Goal: Task Accomplishment & Management: Use online tool/utility

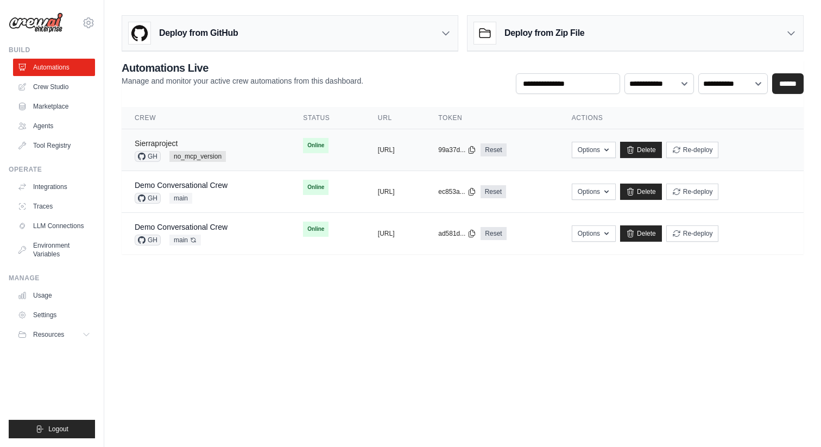
click at [170, 146] on link "Sierraproject" at bounding box center [156, 143] width 43 height 9
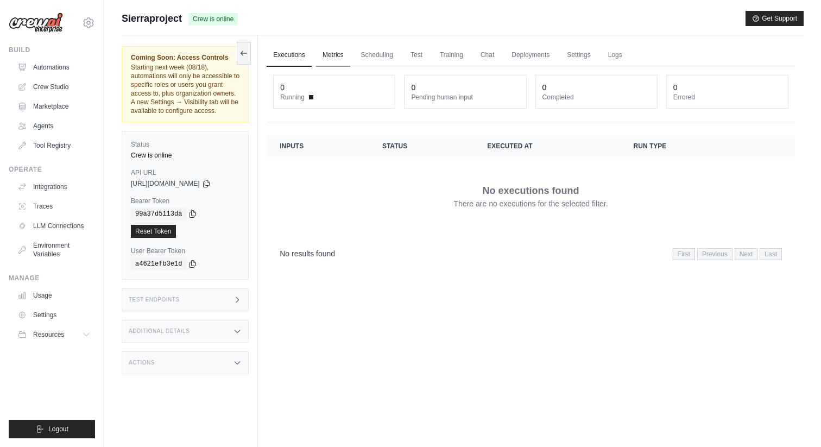
click at [337, 56] on link "Metrics" at bounding box center [333, 55] width 34 height 23
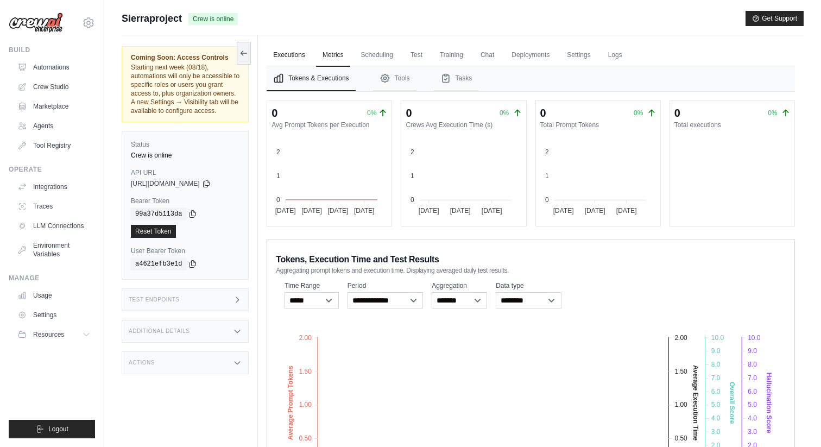
click at [281, 51] on link "Executions" at bounding box center [288, 55] width 45 height 23
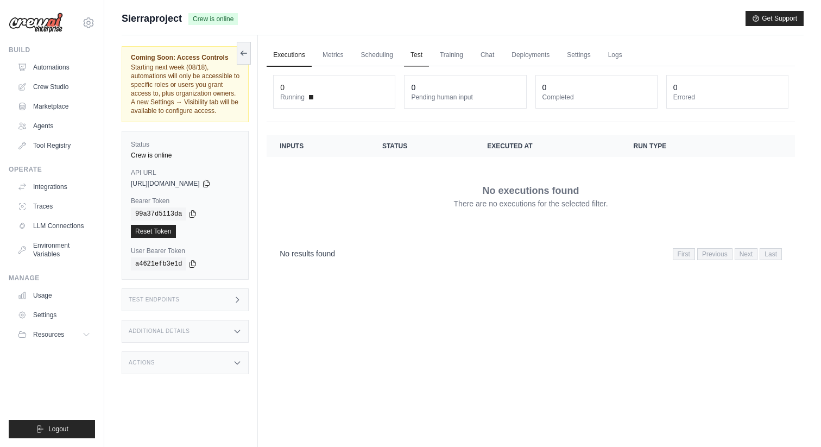
click at [426, 54] on link "Test" at bounding box center [416, 55] width 25 height 23
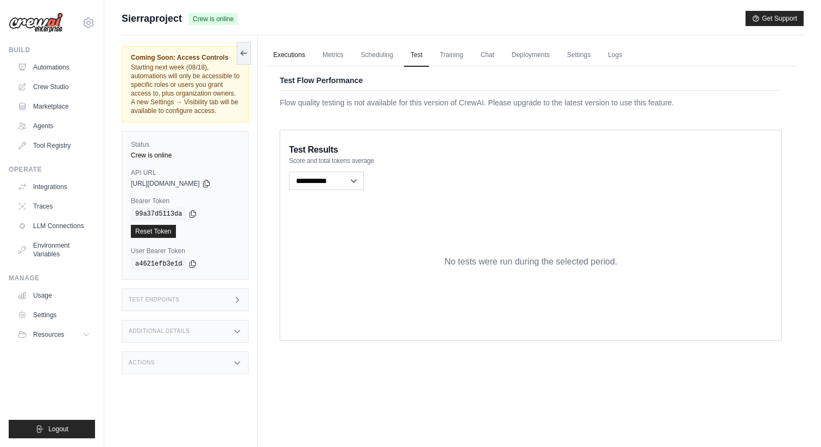
click at [298, 56] on link "Executions" at bounding box center [288, 55] width 45 height 23
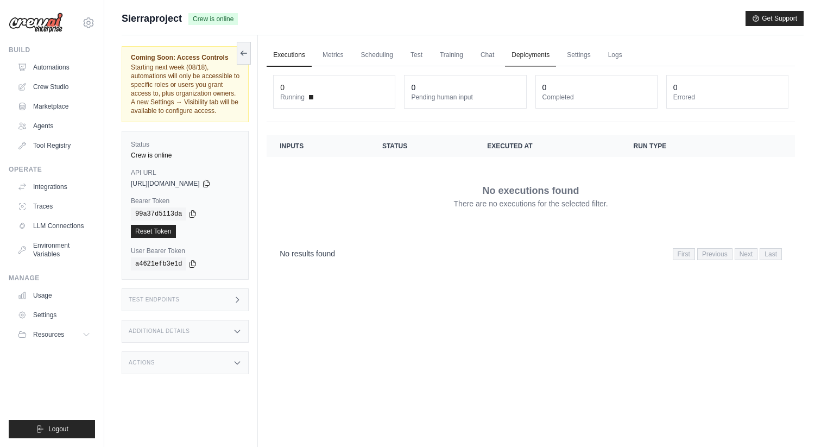
click at [527, 54] on link "Deployments" at bounding box center [530, 55] width 51 height 23
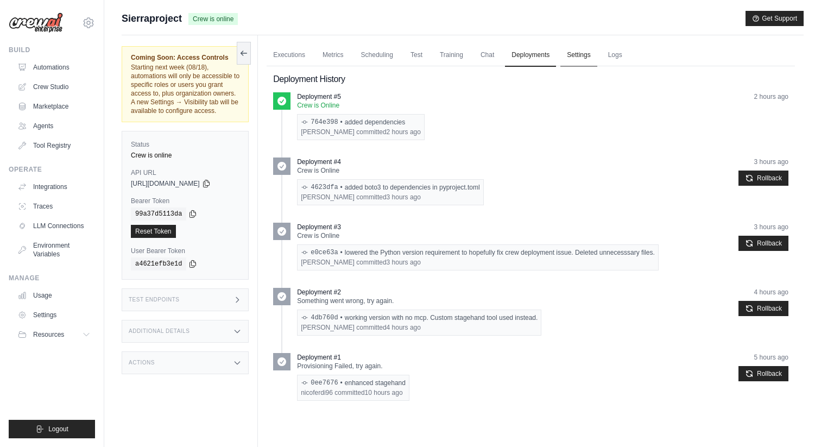
click at [579, 56] on link "Settings" at bounding box center [578, 55] width 36 height 23
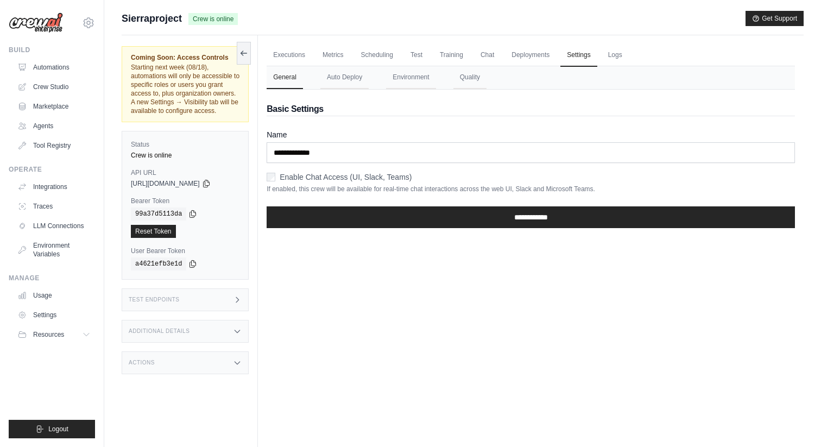
click at [168, 301] on h3 "Test Endpoints" at bounding box center [154, 299] width 51 height 7
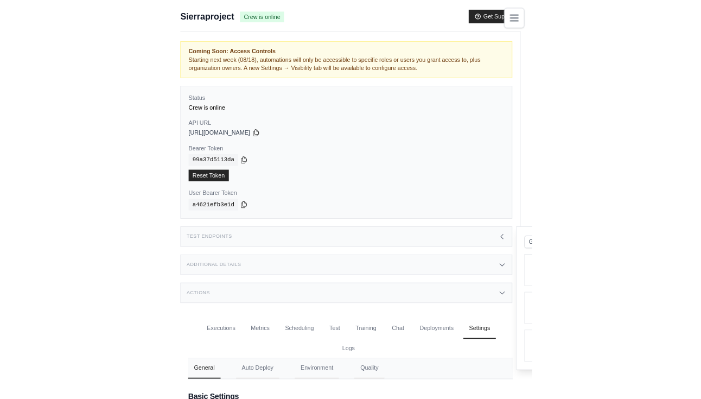
scroll to position [35, 0]
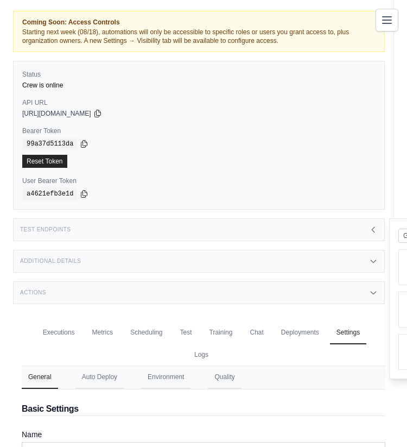
click at [164, 231] on div "Test Endpoints" at bounding box center [199, 229] width 372 height 23
click at [166, 231] on div "Test Endpoints" at bounding box center [199, 229] width 372 height 23
click at [168, 231] on div "Test Endpoints" at bounding box center [199, 229] width 372 height 23
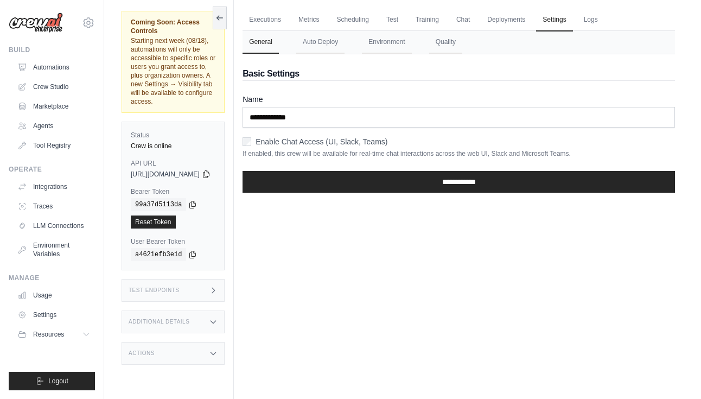
click at [199, 279] on div "Test Endpoints" at bounding box center [173, 290] width 103 height 23
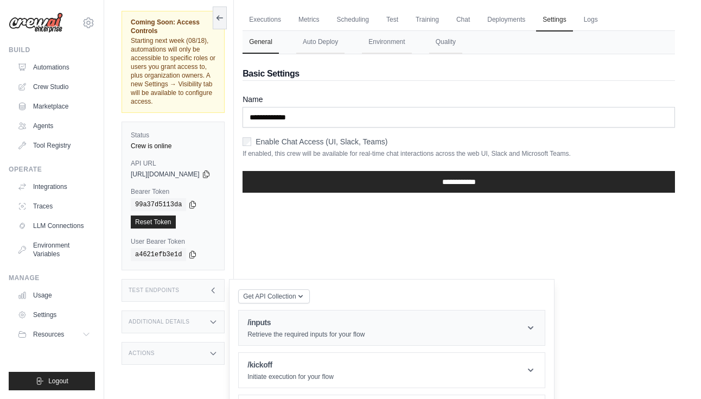
scroll to position [50, 0]
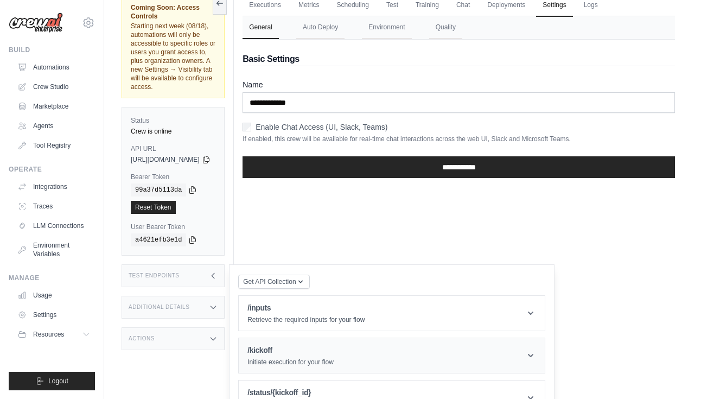
click at [325, 345] on h1 "/kickoff" at bounding box center [290, 350] width 86 height 11
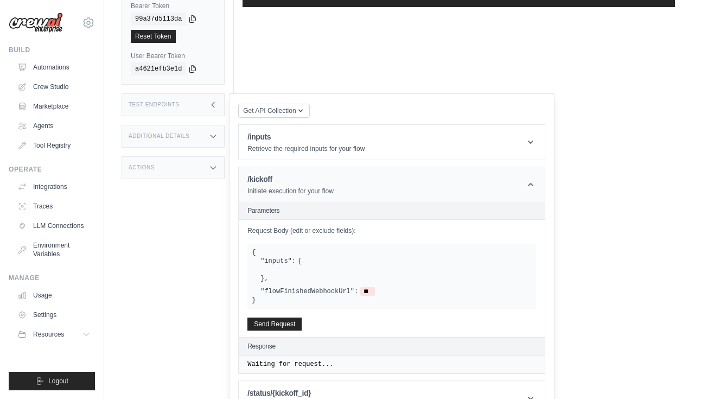
scroll to position [221, 0]
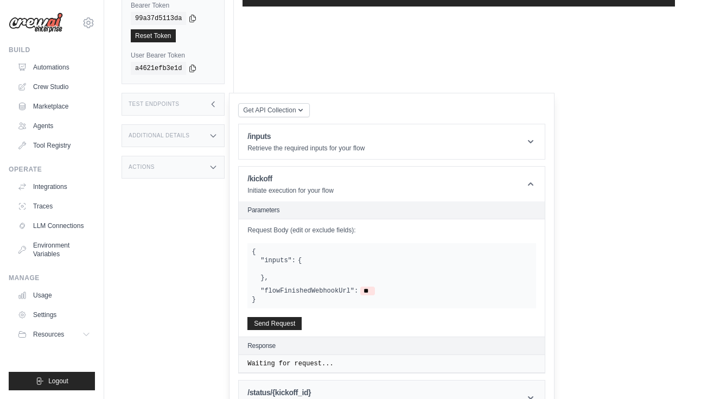
click at [306, 380] on header "/status/{kickoff_id} Retrieve the status of a specific execution using its ID" at bounding box center [392, 397] width 306 height 35
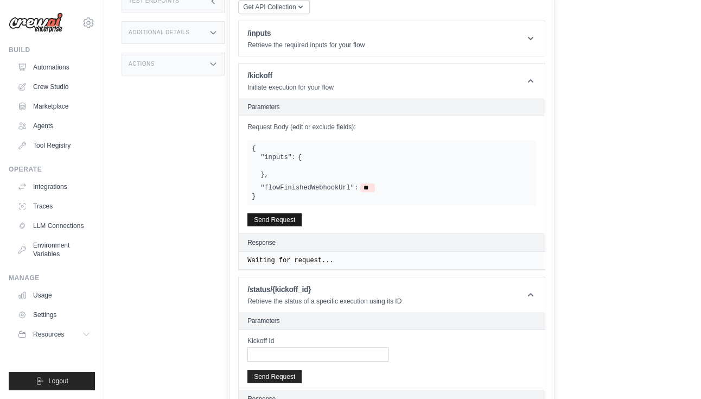
scroll to position [323, 0]
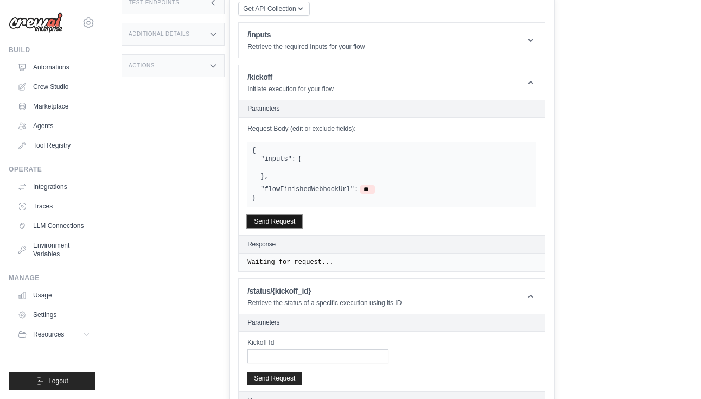
click at [301, 215] on button "Send Request" at bounding box center [274, 221] width 54 height 13
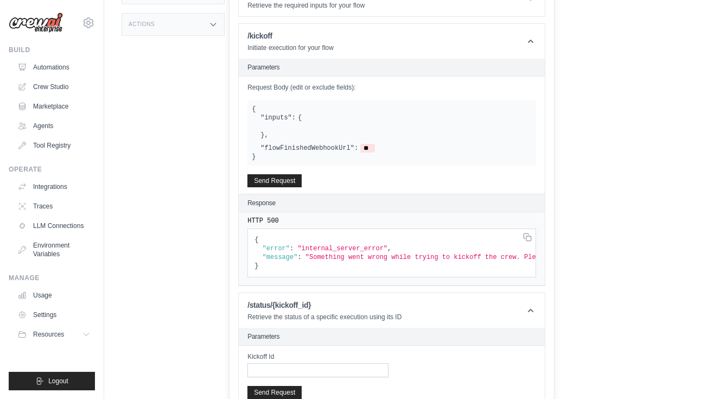
scroll to position [379, 0]
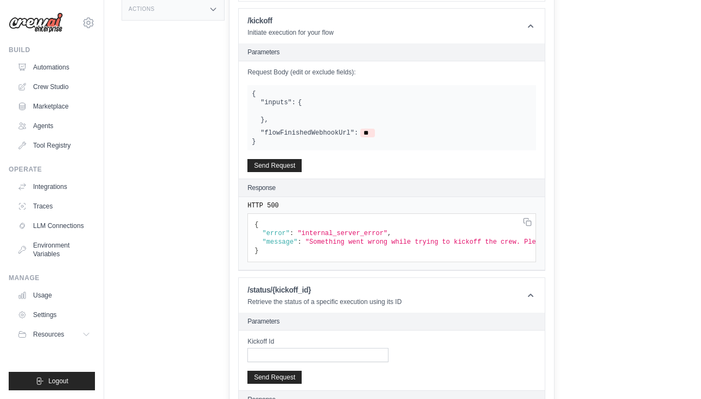
click at [291, 234] on pre "{ "error" : "internal_server_error" , "message" : "Something went wrong while t…" at bounding box center [391, 237] width 289 height 49
click at [287, 229] on pre "{ "error" : "internal_server_error" , "message" : "Something went wrong while t…" at bounding box center [391, 237] width 289 height 49
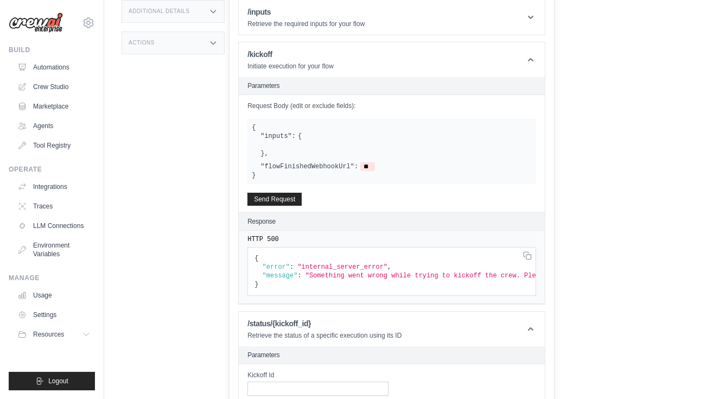
scroll to position [0, 0]
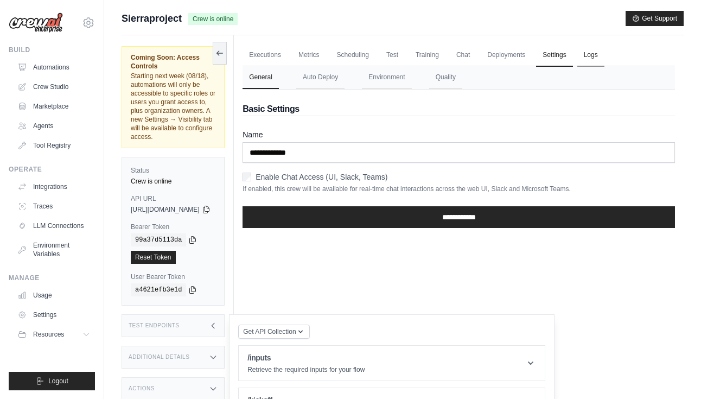
click at [605, 58] on link "Logs" at bounding box center [590, 55] width 27 height 23
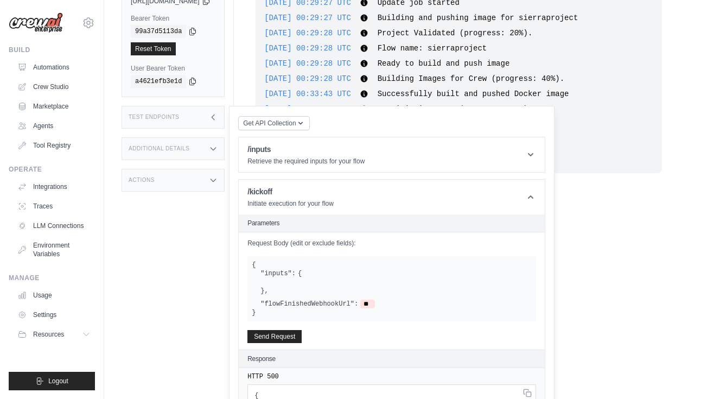
scroll to position [144, 0]
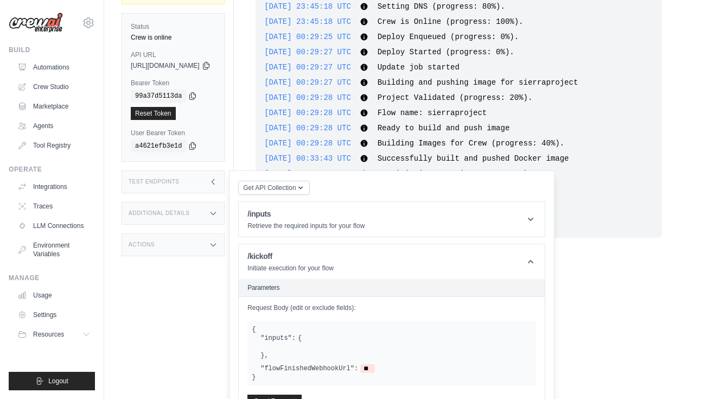
click at [211, 170] on div "Test Endpoints" at bounding box center [173, 181] width 103 height 23
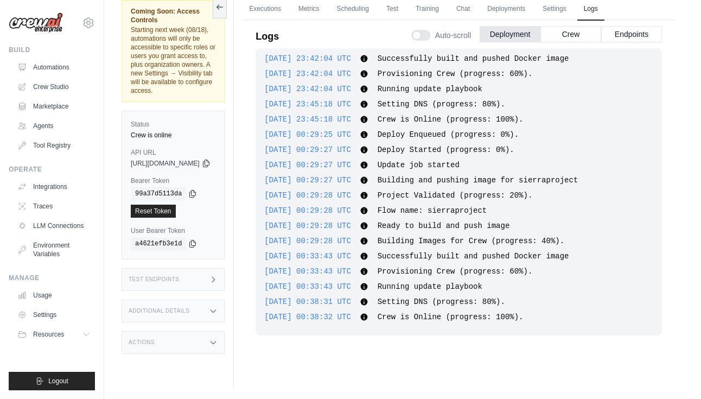
scroll to position [46, 0]
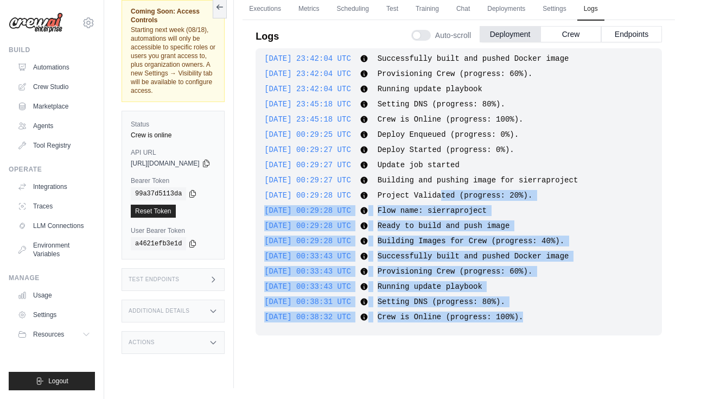
drag, startPoint x: 577, startPoint y: 315, endPoint x: 483, endPoint y: 190, distance: 157.0
click at [483, 190] on div "2025-08-13 21:50:07 UTC Deploy Enqueued (progress: 0%). Show more Show less 202…" at bounding box center [459, 191] width 407 height 287
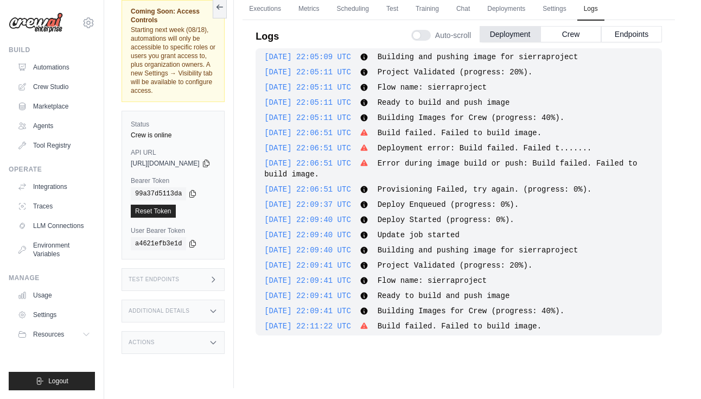
scroll to position [0, 0]
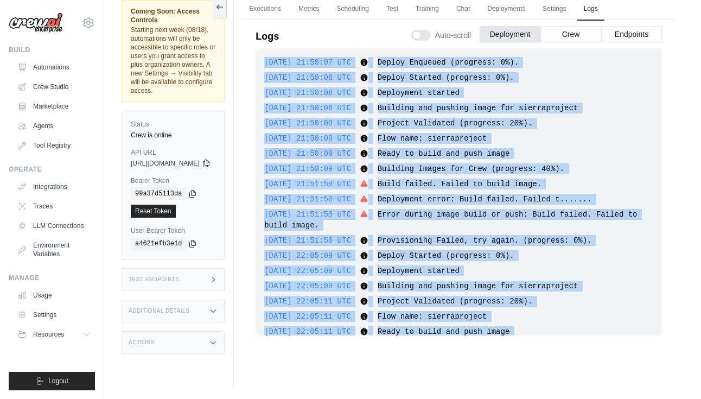
click at [289, 64] on span "2025-08-13 21:50:07 UTC" at bounding box center [307, 62] width 87 height 9
copy div "2025-08-13 21:50:07 UTC Deploy Enqueued (progress: 0%). Show more Show less 202…"
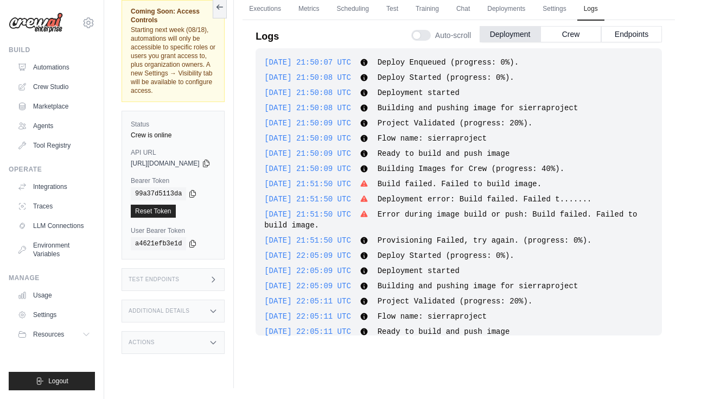
click at [557, 112] on span "Building and pushing image for sierraproject" at bounding box center [478, 108] width 201 height 9
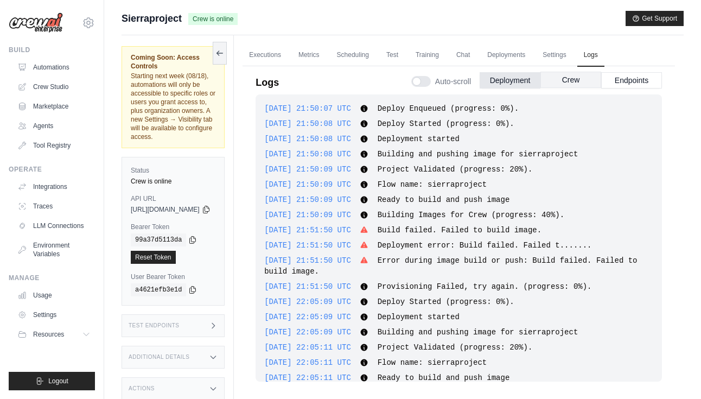
click at [559, 77] on button "Crew" at bounding box center [571, 80] width 61 height 16
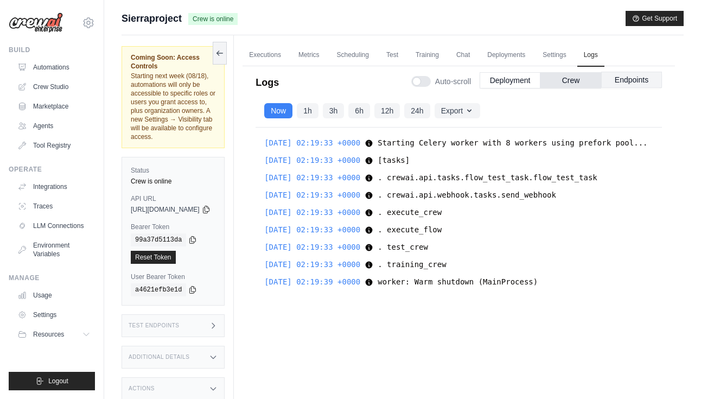
click at [613, 81] on button "Endpoints" at bounding box center [631, 80] width 61 height 16
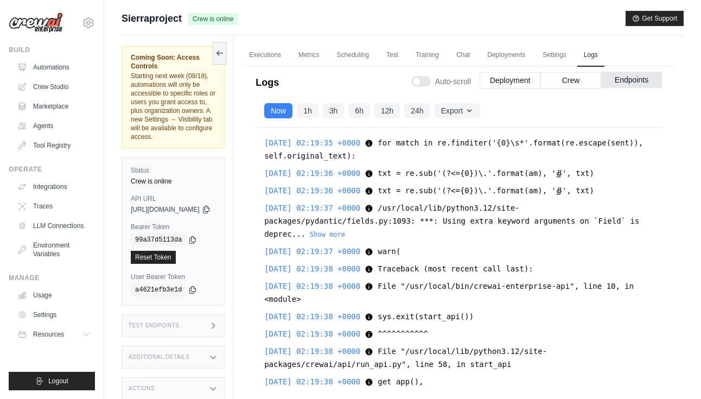
scroll to position [272, 0]
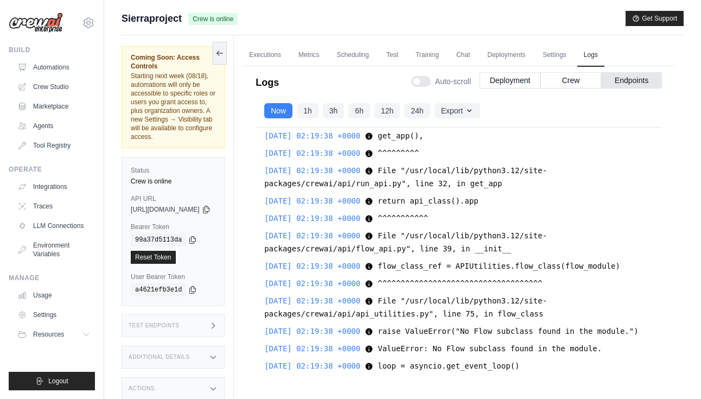
drag, startPoint x: 584, startPoint y: 350, endPoint x: 536, endPoint y: 256, distance: 104.9
click at [537, 257] on div "2025-08-14 02:19:35 +0000 for match in re.finditer('{0}\s*'.format(re.escape(se…" at bounding box center [459, 257] width 407 height 258
drag, startPoint x: 570, startPoint y: 368, endPoint x: 462, endPoint y: 190, distance: 208.2
click at [462, 190] on div "2025-08-14 02:19:35 +0000 for match in re.finditer('{0}\s*'.format(re.escape(se…" at bounding box center [459, 257] width 407 height 258
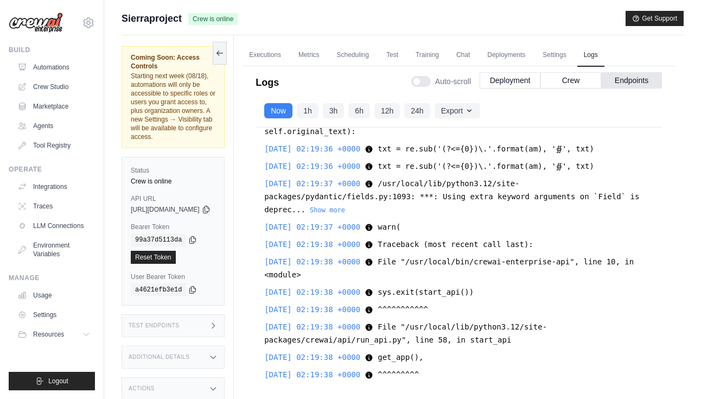
scroll to position [0, 0]
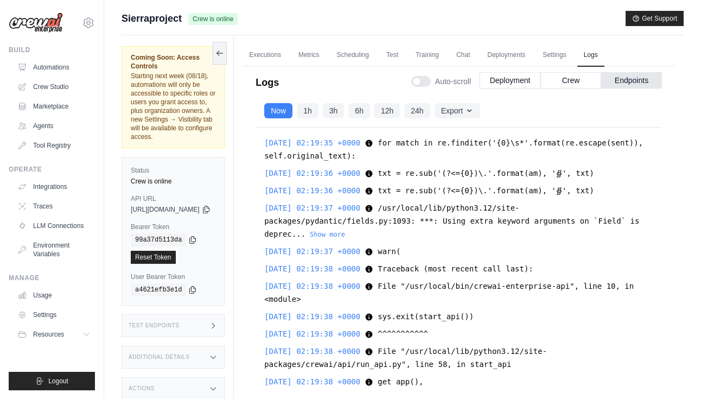
click at [285, 139] on div "2025-08-14 02:19:35 +0000 for match in re.finditer('{0}\s*'.format(re.escape(se…" at bounding box center [459, 257] width 407 height 258
copy div "2025-08-14 02:19:35 +0000 for match in re.finditer('{0}\s*'.format(re.escape(se…"
click at [564, 79] on button "Crew" at bounding box center [571, 80] width 61 height 16
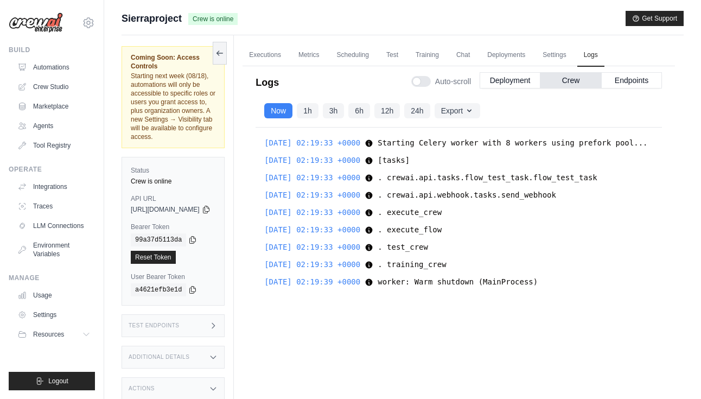
drag, startPoint x: 601, startPoint y: 295, endPoint x: 279, endPoint y: 126, distance: 363.7
click at [279, 126] on div "Logs Auto-scroll Deployment Crew Endpoints 2025-08-13 21:50:07 UTC Deploy Enque…" at bounding box center [459, 229] width 433 height 339
copy div "1h 3h 6h 12h 24h Export Export as JSON Export as CSV 2025-08-14 02:19:33 +0000 …"
click at [582, 288] on div "2025-08-14 02:19:39 +0000 worker: Warm shutdown (MainProcess) worker: Warm shut…" at bounding box center [458, 281] width 389 height 13
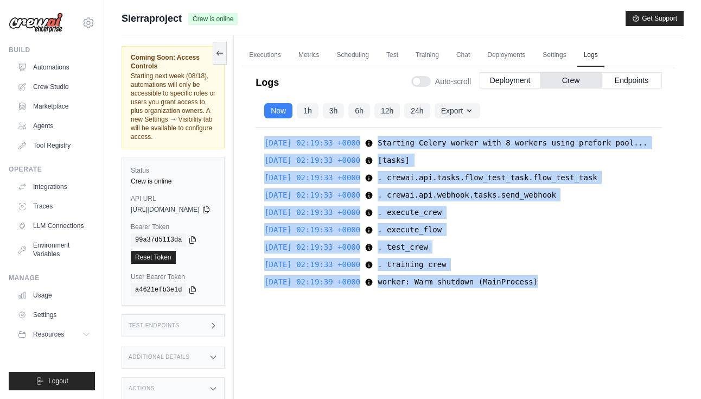
drag, startPoint x: 582, startPoint y: 295, endPoint x: 277, endPoint y: 144, distance: 340.6
click at [277, 144] on div "Logs Auto-scroll Deployment Crew Endpoints 2025-08-13 21:50:07 UTC Deploy Enque…" at bounding box center [459, 229] width 433 height 339
copy div "2025-08-14 02:19:33 +0000 Starting Celery worker with 8 workers using prefork p…"
click at [376, 50] on link "Scheduling" at bounding box center [353, 55] width 45 height 23
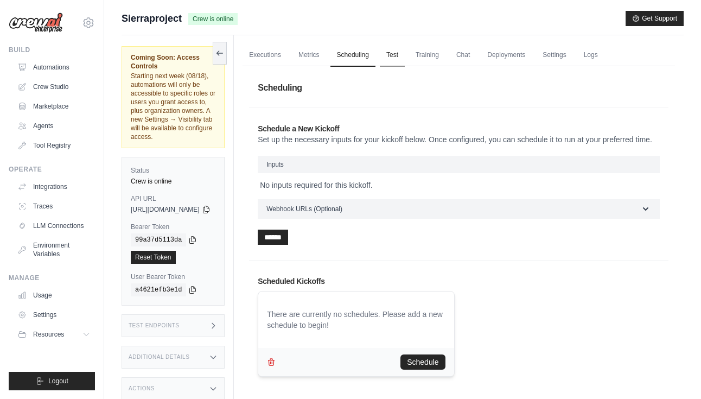
click at [405, 54] on link "Test" at bounding box center [392, 55] width 25 height 23
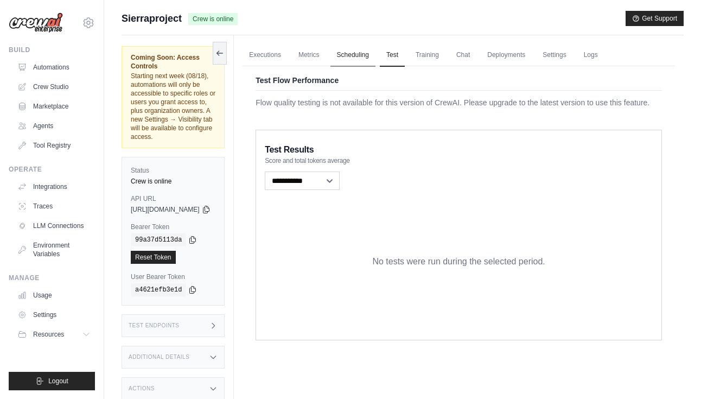
click at [376, 56] on link "Scheduling" at bounding box center [353, 55] width 45 height 23
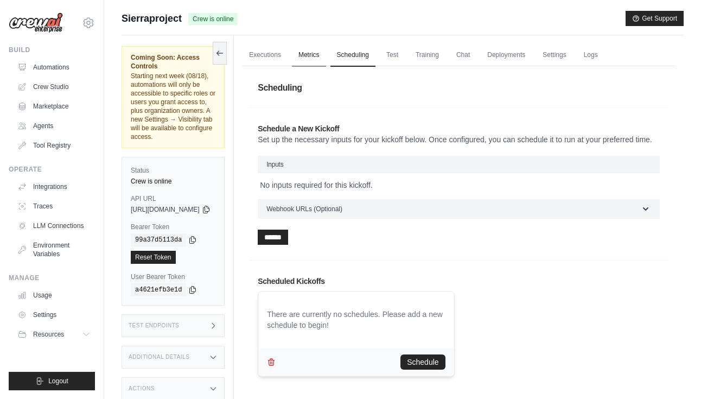
click at [326, 56] on link "Metrics" at bounding box center [309, 55] width 34 height 23
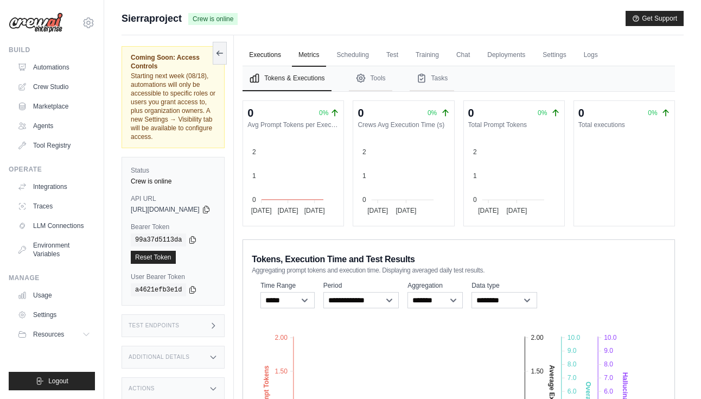
click at [288, 55] on link "Executions" at bounding box center [265, 55] width 45 height 23
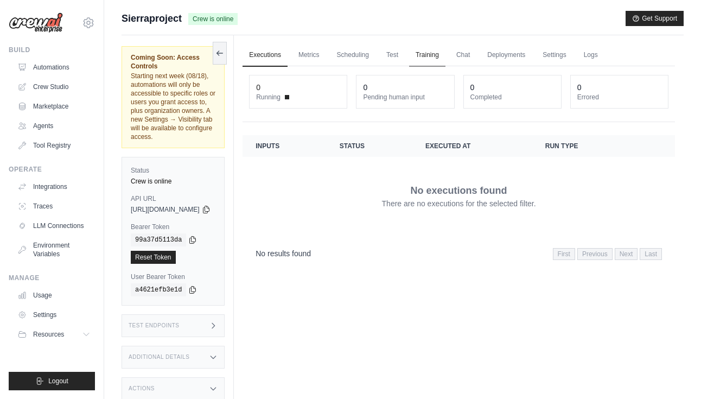
click at [443, 52] on link "Training" at bounding box center [427, 55] width 36 height 23
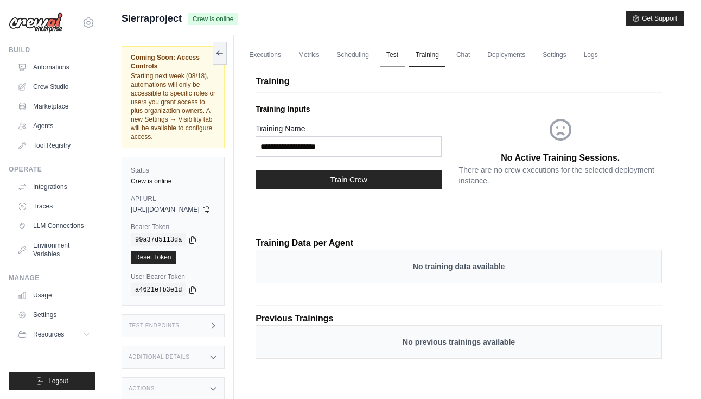
click at [405, 53] on link "Test" at bounding box center [392, 55] width 25 height 23
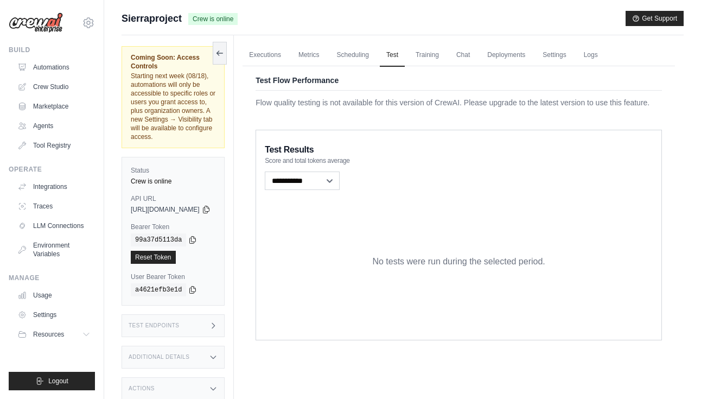
click at [502, 52] on ul "Executions Metrics Scheduling Test Training Chat Deployments Settings Logs" at bounding box center [459, 55] width 433 height 22
click at [477, 53] on link "Chat" at bounding box center [463, 55] width 27 height 23
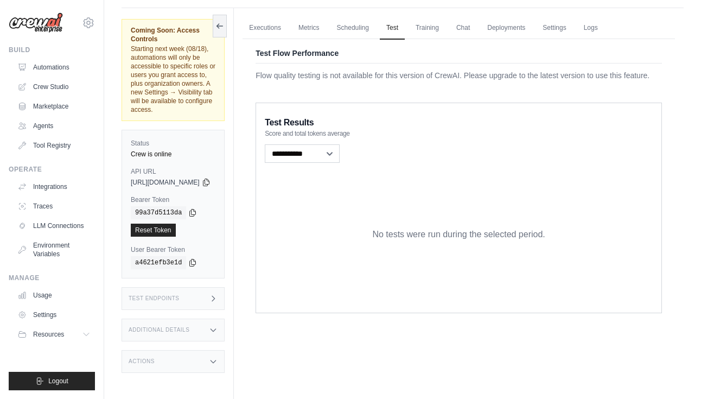
scroll to position [46, 0]
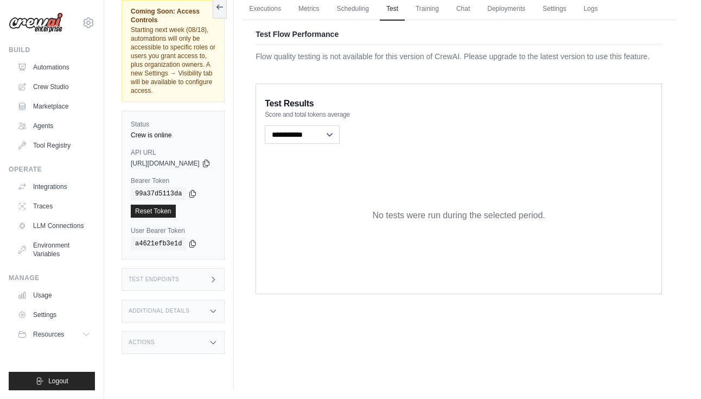
click at [225, 268] on div "Test Endpoints" at bounding box center [173, 279] width 103 height 23
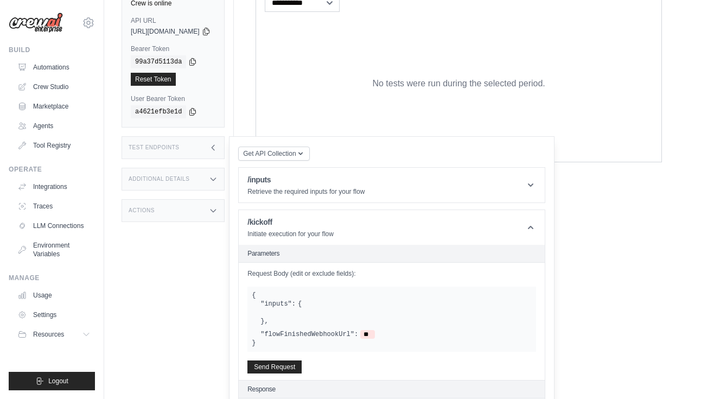
scroll to position [189, 0]
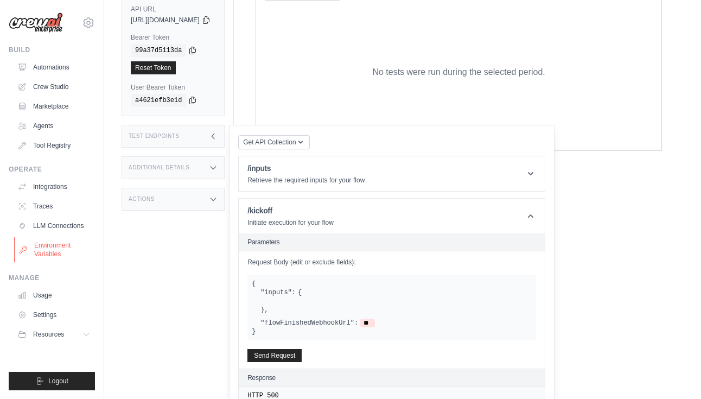
click at [58, 245] on link "Environment Variables" at bounding box center [55, 250] width 82 height 26
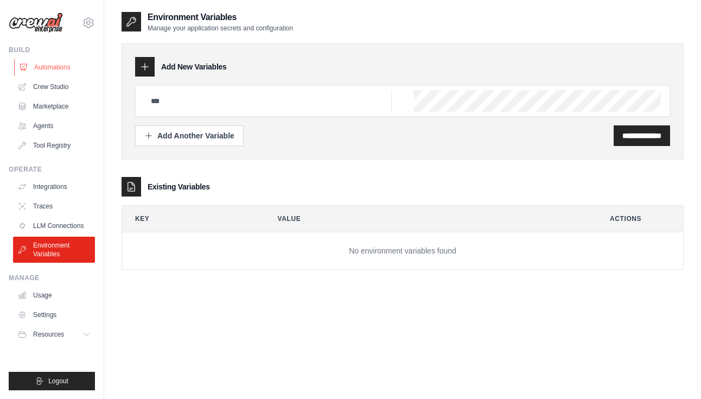
click at [50, 73] on link "Automations" at bounding box center [55, 67] width 82 height 17
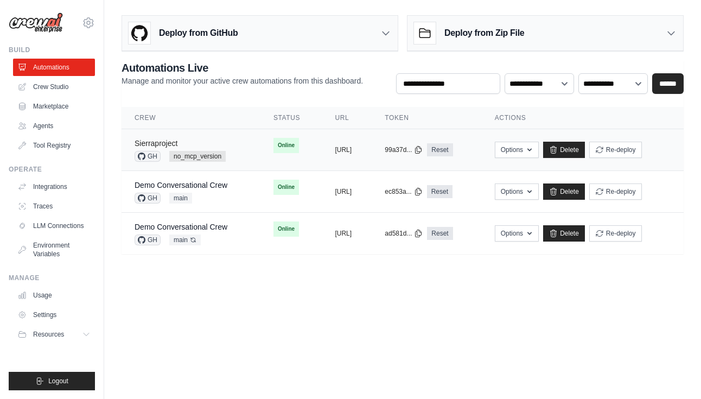
click at [168, 139] on link "Sierraproject" at bounding box center [156, 143] width 43 height 9
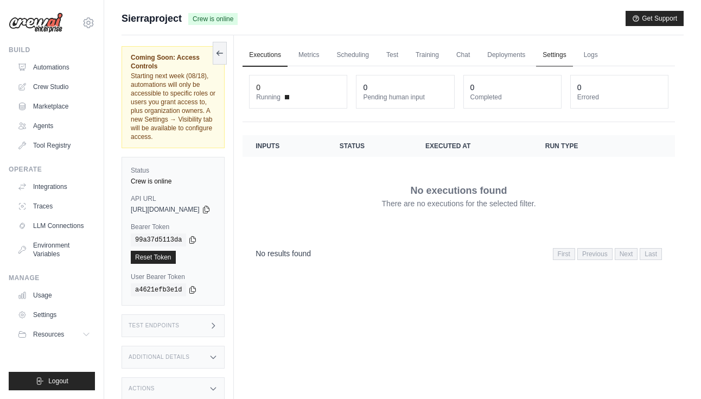
click at [573, 52] on link "Settings" at bounding box center [554, 55] width 36 height 23
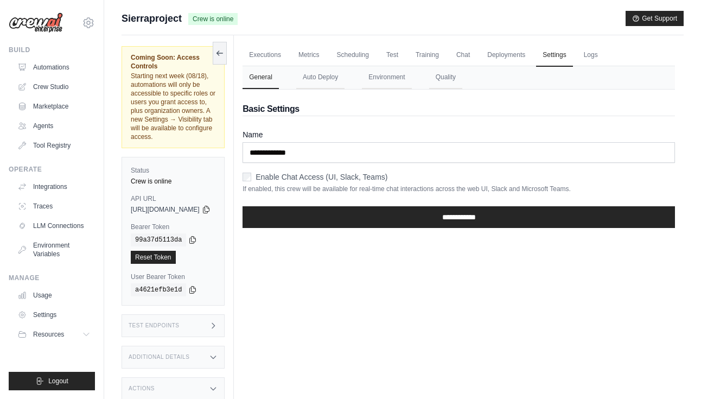
click at [160, 19] on span "Sierraproject" at bounding box center [152, 18] width 60 height 15
click at [57, 65] on link "Automations" at bounding box center [55, 67] width 82 height 17
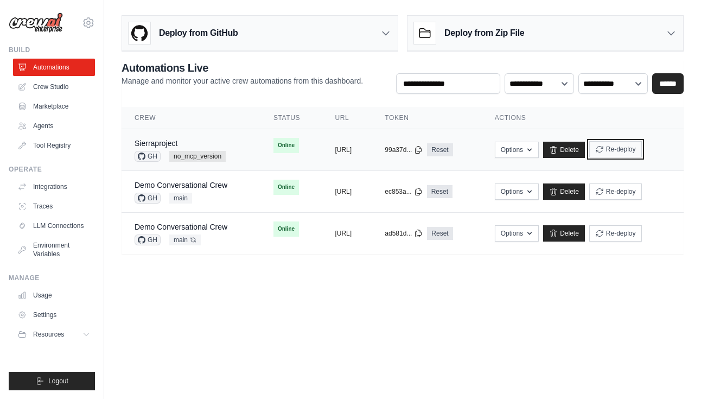
click at [642, 150] on button "Re-deploy" at bounding box center [615, 149] width 53 height 16
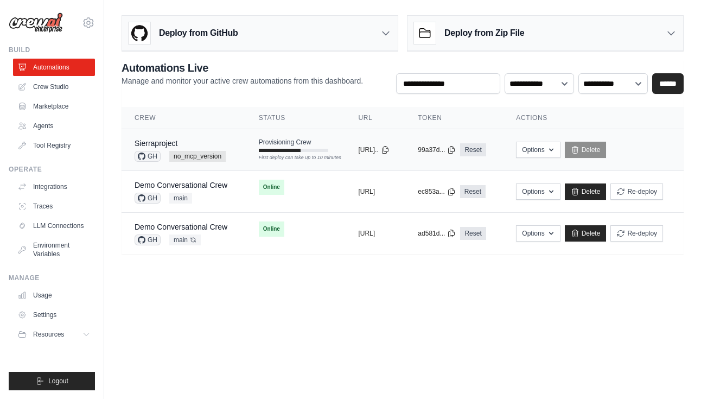
click at [200, 139] on div "Sierraproject" at bounding box center [180, 143] width 91 height 11
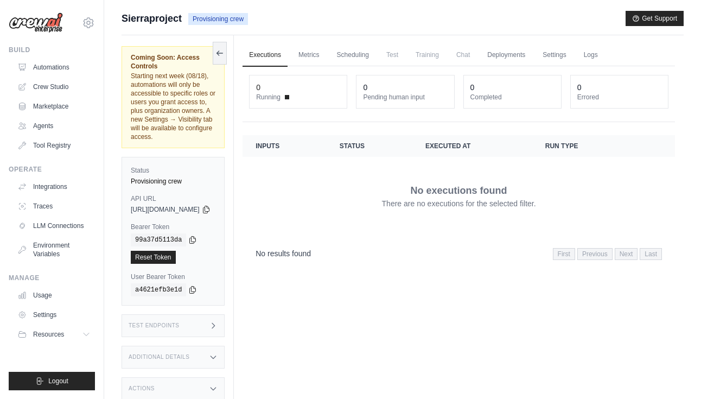
click at [154, 19] on span "Sierraproject" at bounding box center [152, 18] width 60 height 15
click at [56, 20] on img at bounding box center [36, 22] width 54 height 21
click at [31, 22] on img at bounding box center [36, 22] width 54 height 21
